Goal: Navigation & Orientation: Find specific page/section

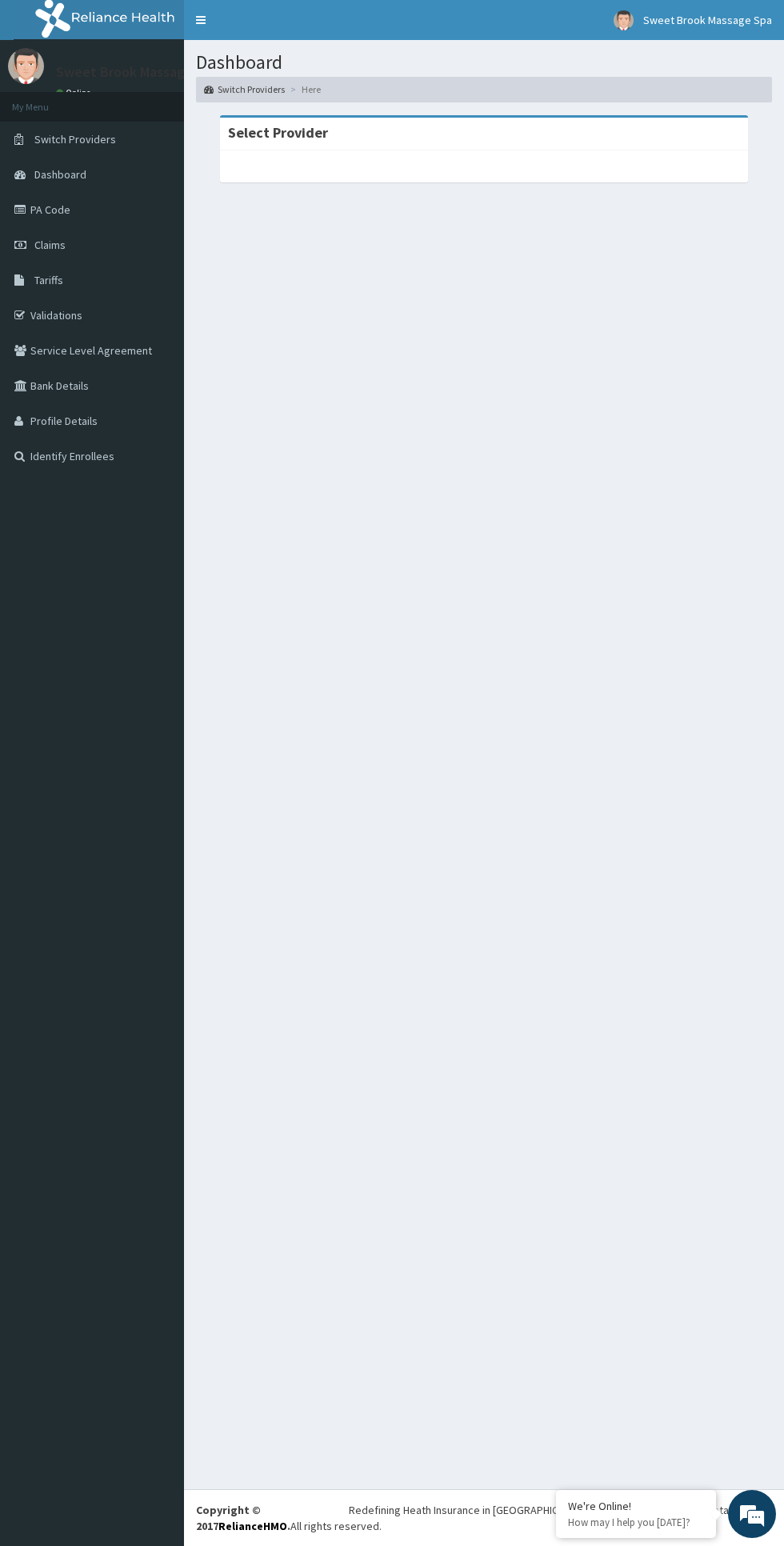
click at [116, 152] on link "Switch Providers" at bounding box center [92, 139] width 184 height 35
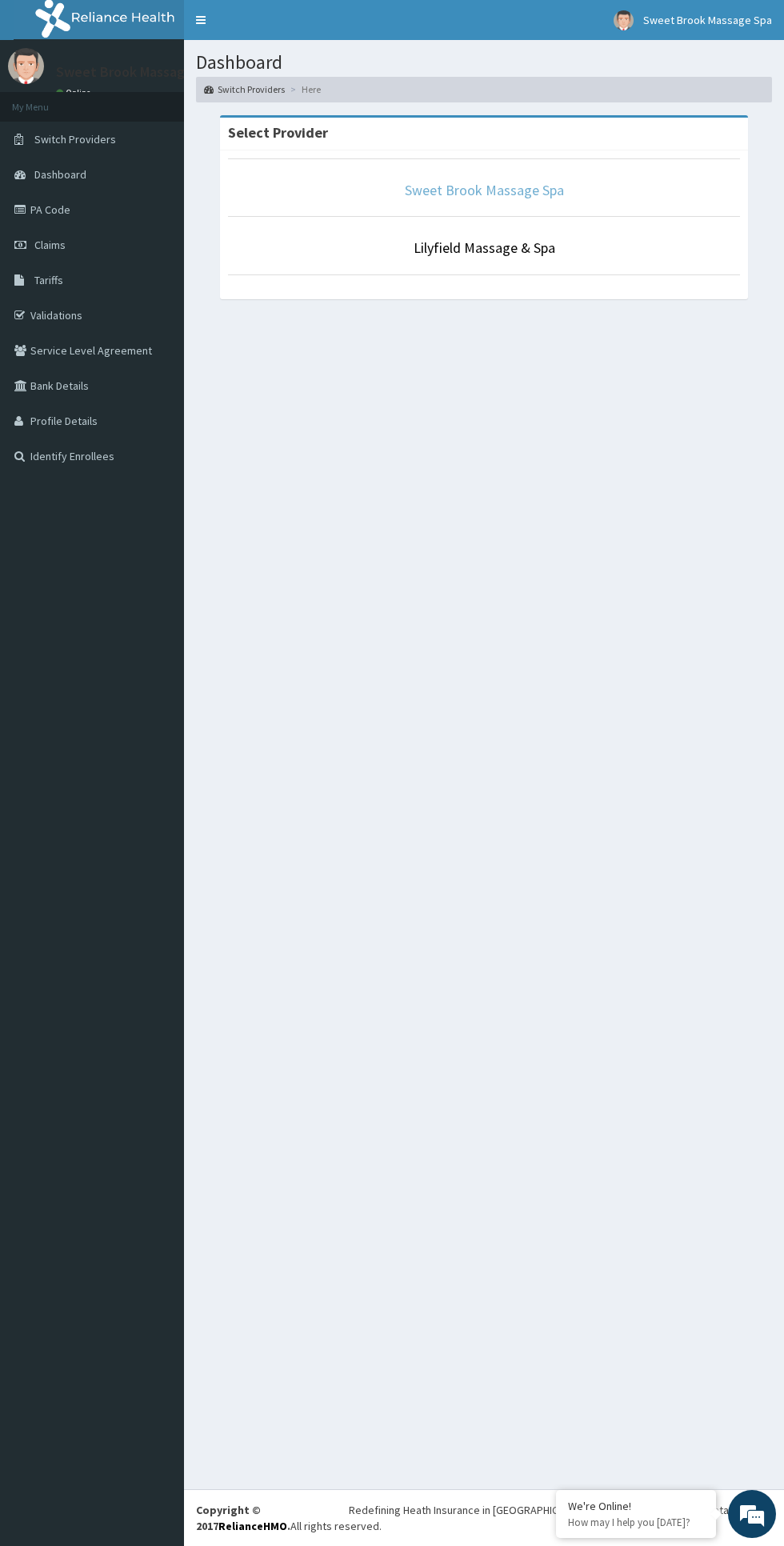
click at [529, 181] on link "Sweet Brook Massage Spa" at bounding box center [484, 190] width 159 height 19
